Goal: Navigation & Orientation: Understand site structure

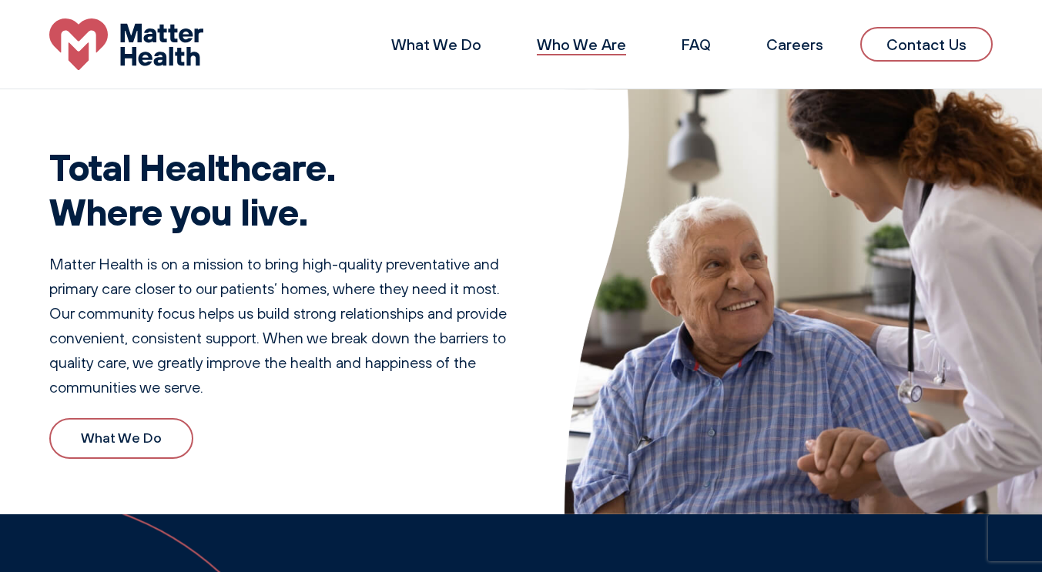
click at [585, 42] on link "Who We Are" at bounding box center [581, 44] width 89 height 19
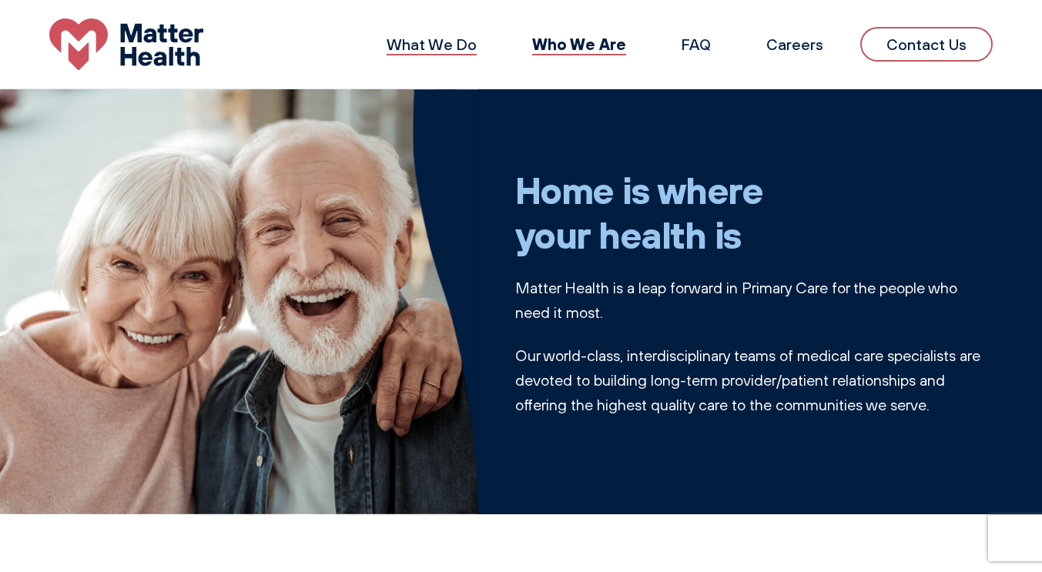
click at [441, 48] on link "What We Do" at bounding box center [432, 44] width 90 height 19
